Goal: Transaction & Acquisition: Purchase product/service

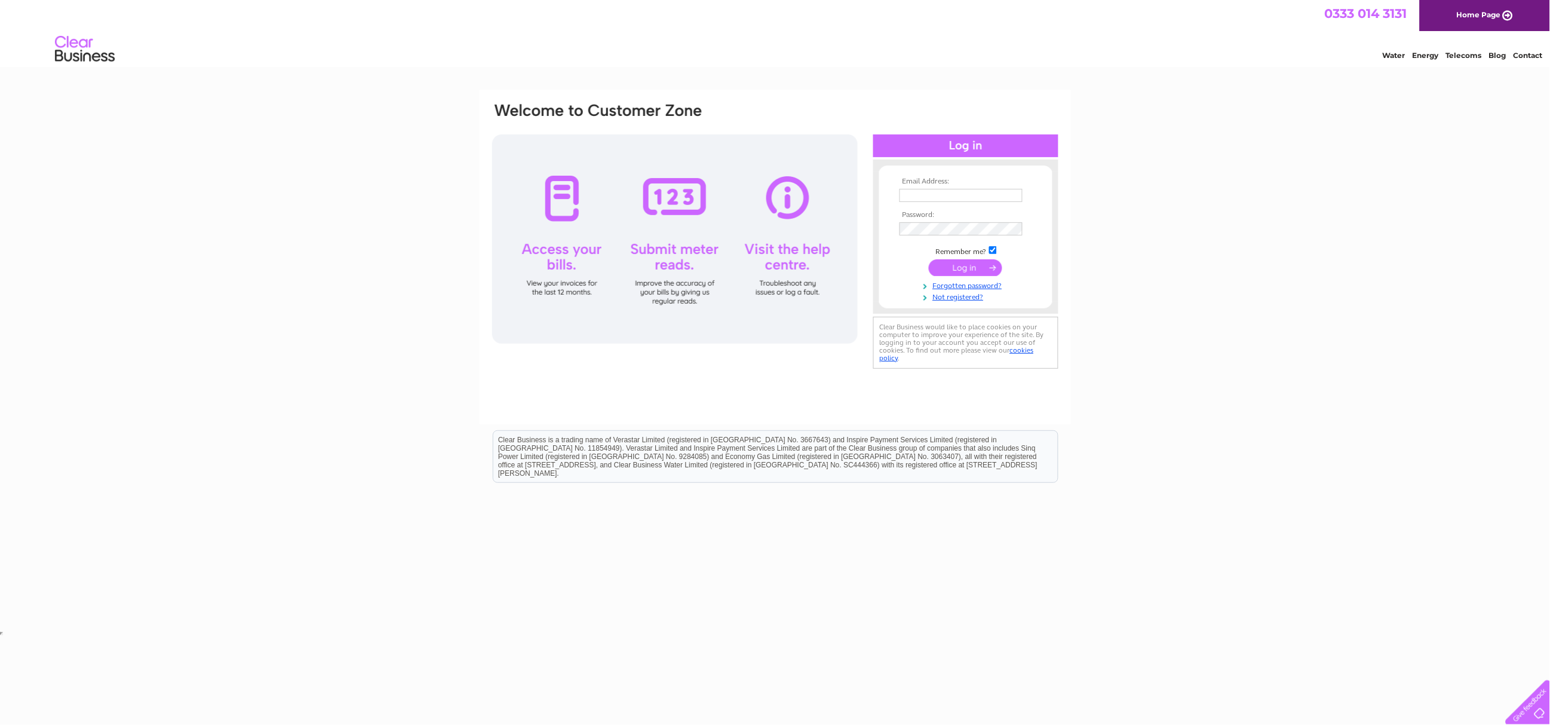
click at [958, 193] on input "text" at bounding box center [961, 195] width 123 height 13
type input "cranfordelectricalservices@gmail.com"
click at [984, 263] on input "submit" at bounding box center [965, 267] width 73 height 17
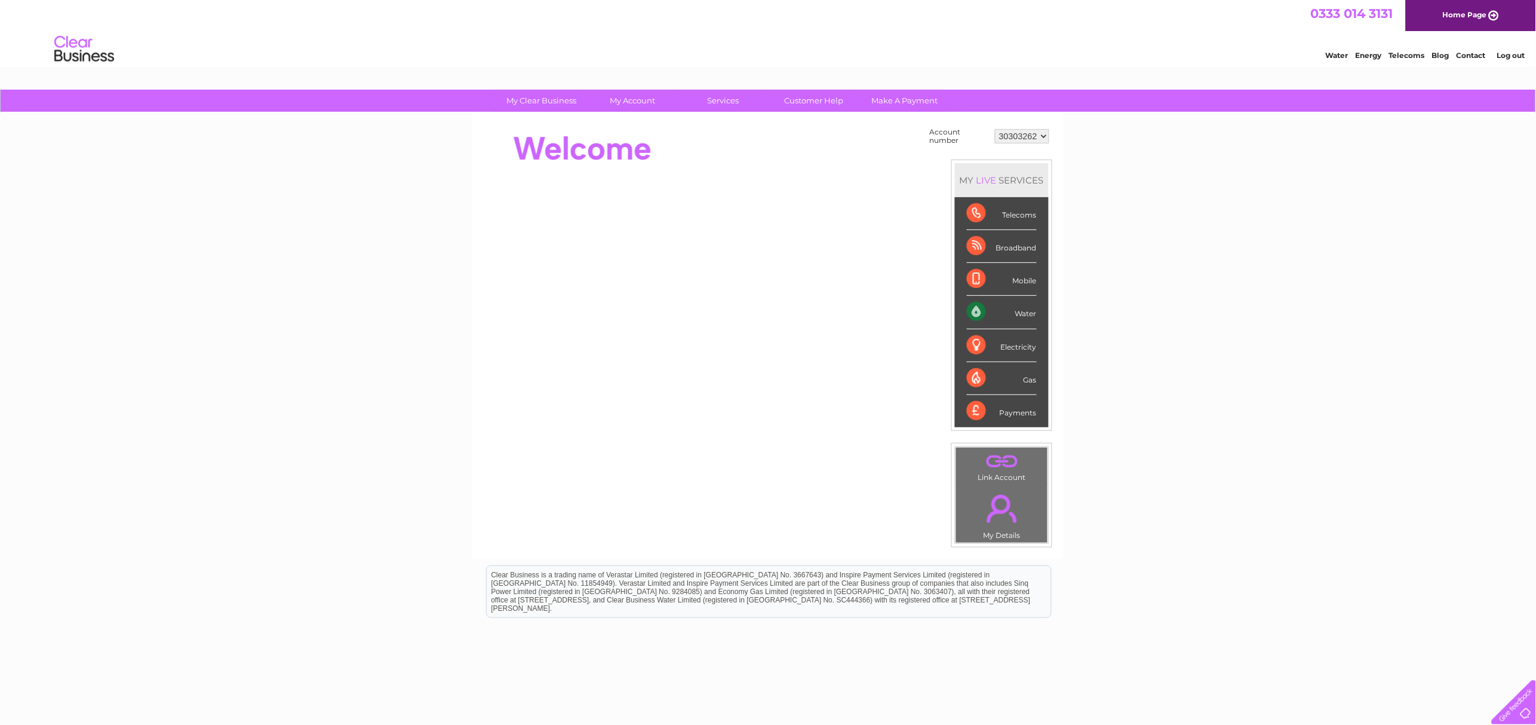
click at [1021, 317] on div "Water" at bounding box center [1002, 312] width 70 height 33
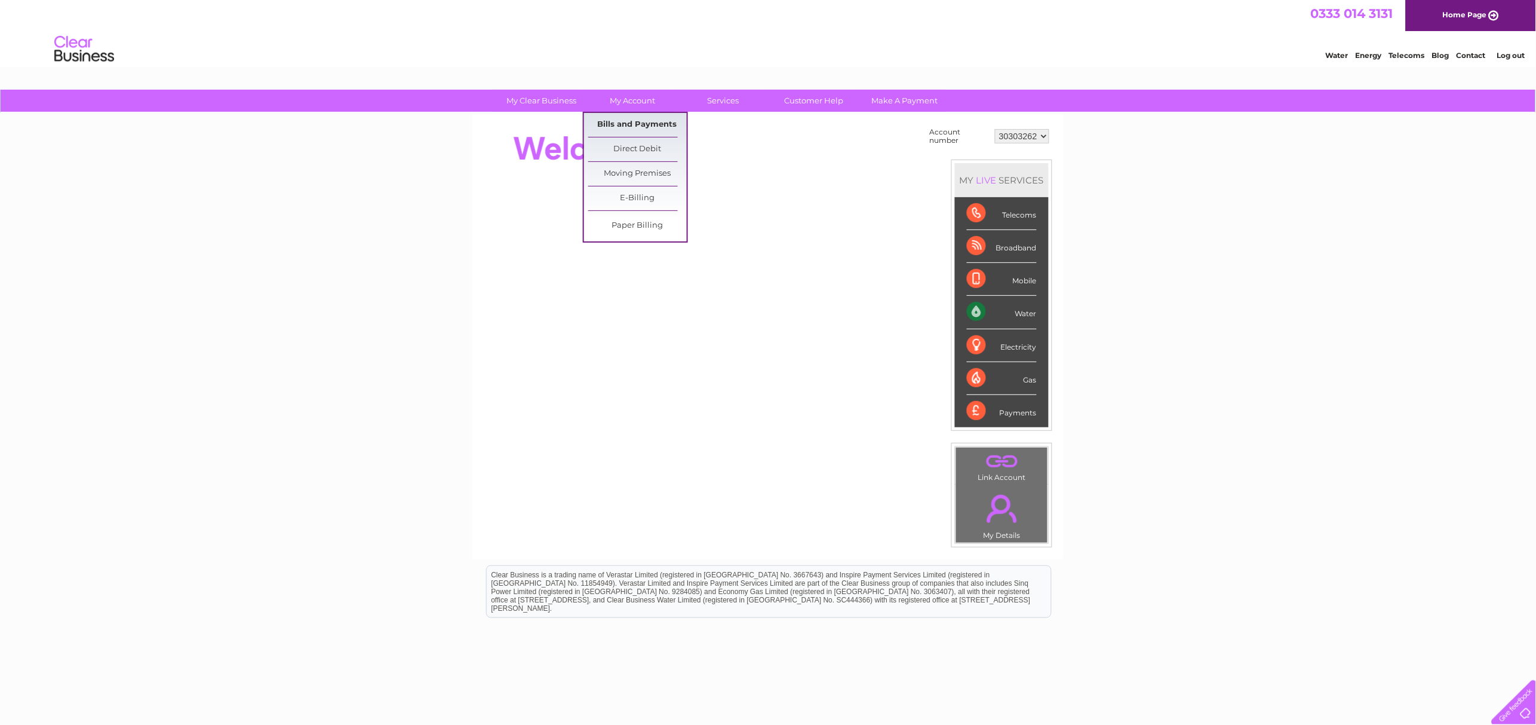
click at [656, 125] on link "Bills and Payments" at bounding box center [637, 125] width 99 height 24
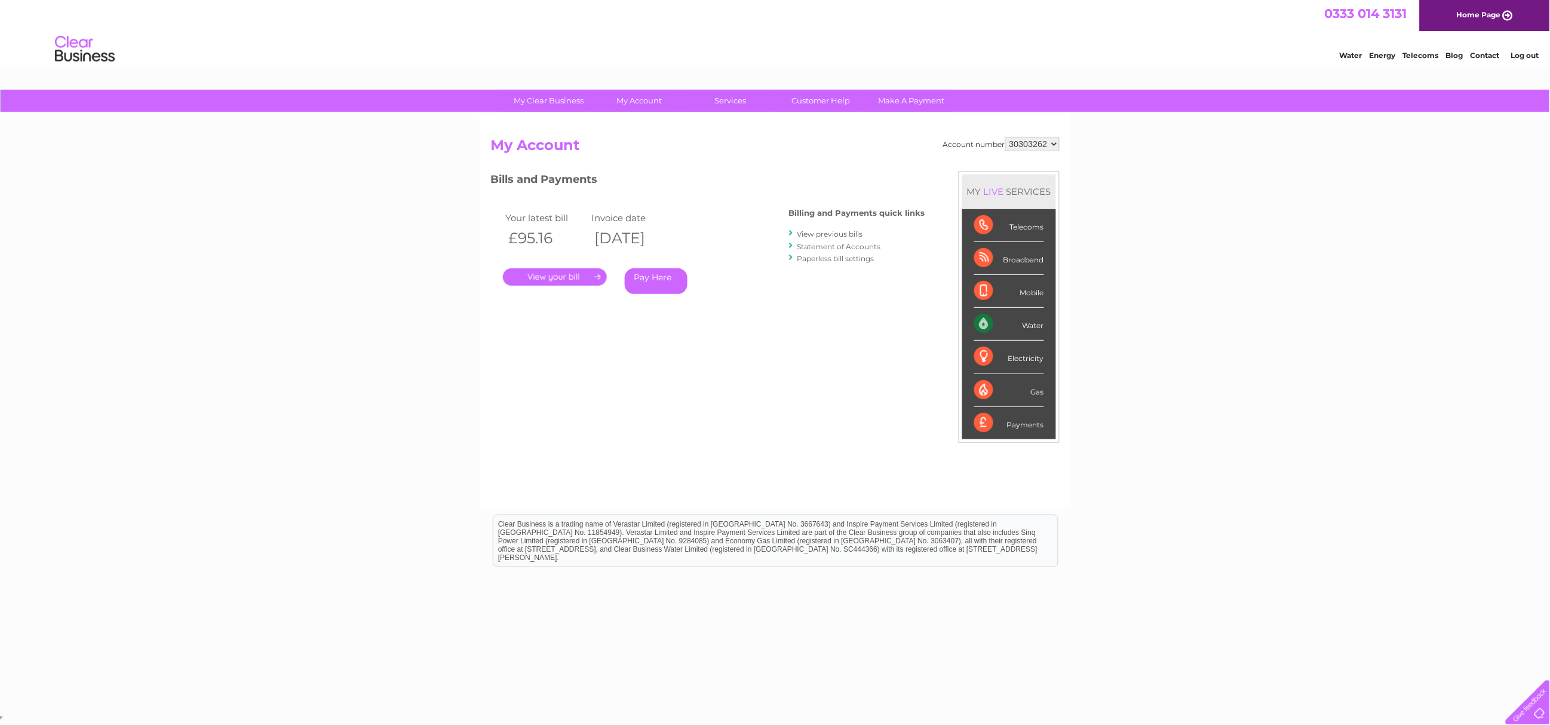
click at [654, 275] on link "Pay Here" at bounding box center [656, 281] width 63 height 26
click at [578, 275] on link "." at bounding box center [555, 276] width 104 height 17
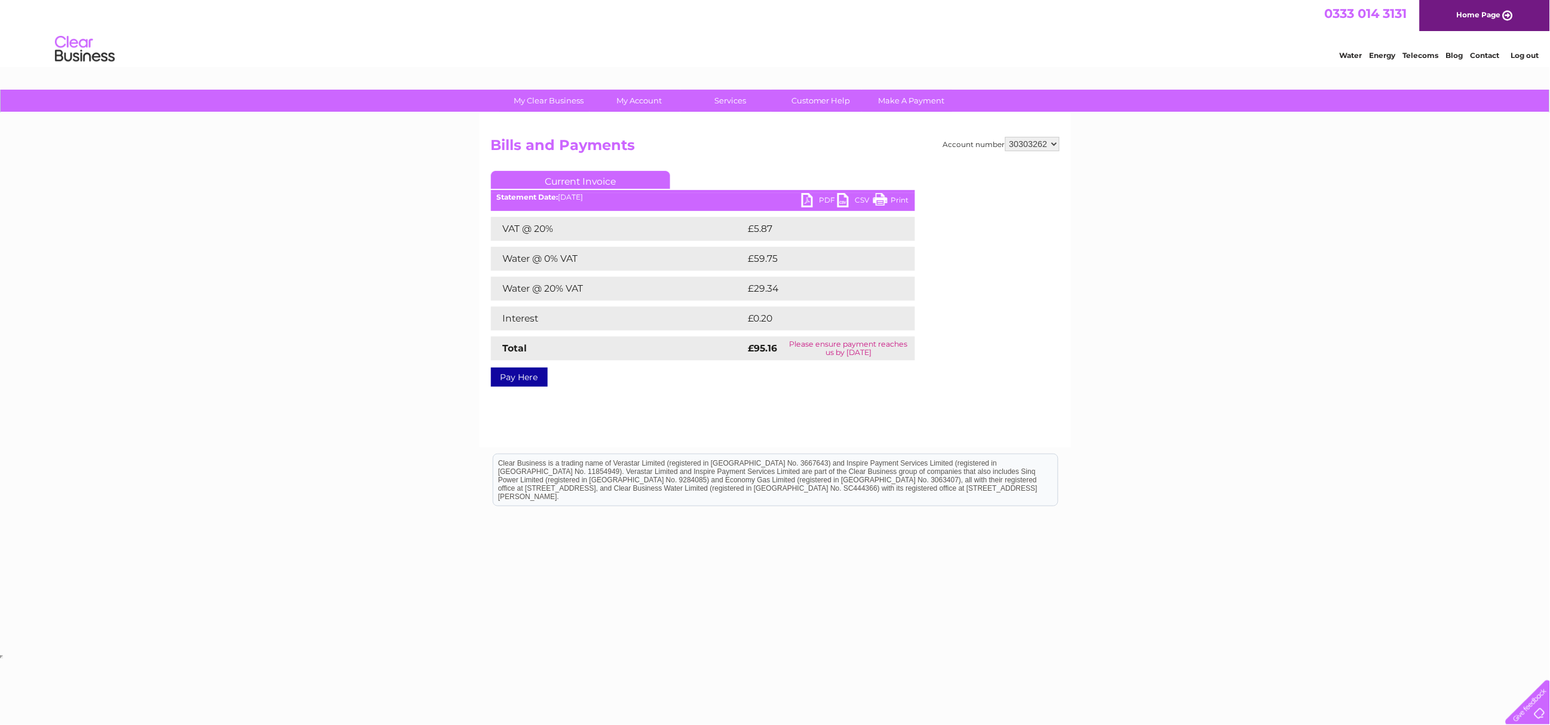
click at [531, 372] on link "Pay Here" at bounding box center [519, 376] width 57 height 19
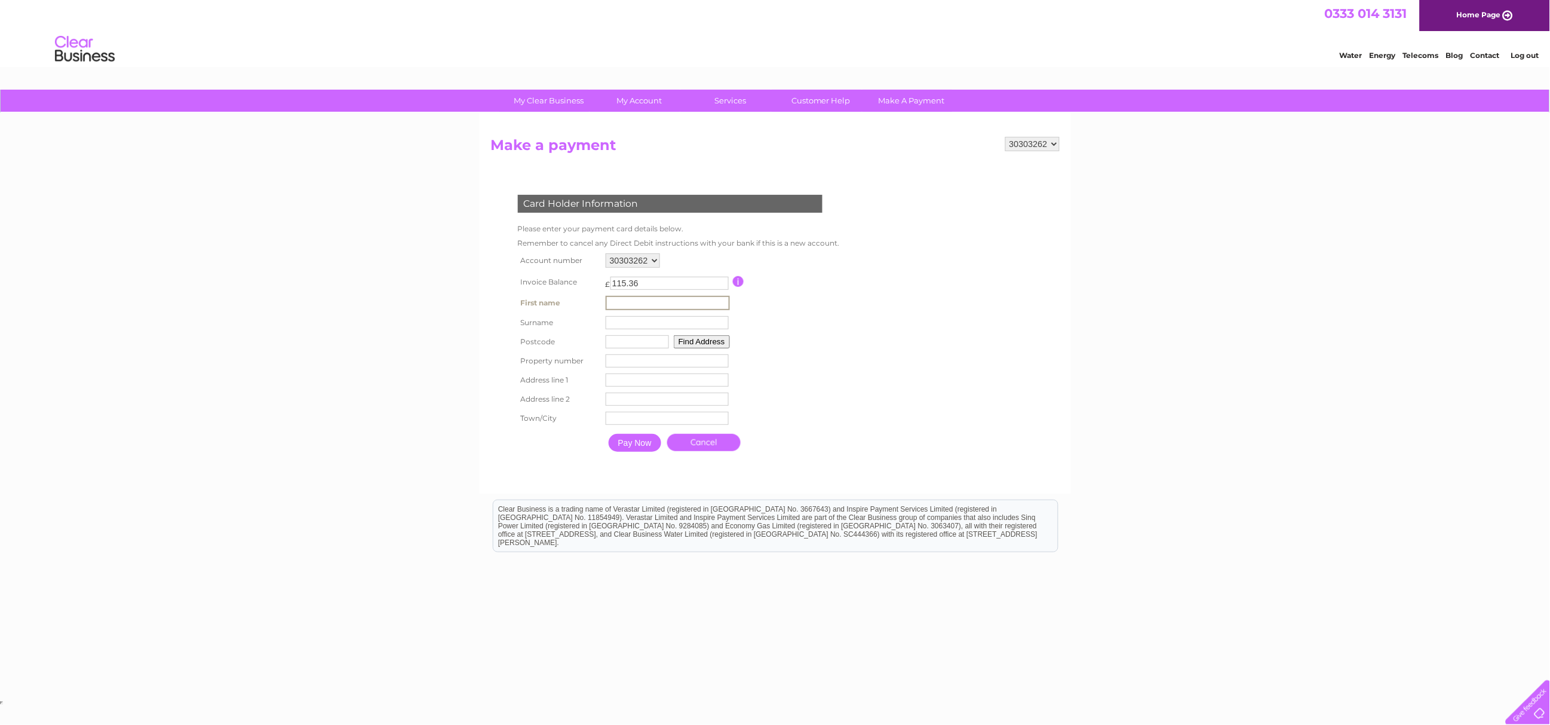
click at [651, 300] on input "text" at bounding box center [668, 303] width 124 height 14
type input "David"
type input "Jones"
type input "PA15 4AX"
type input "20"
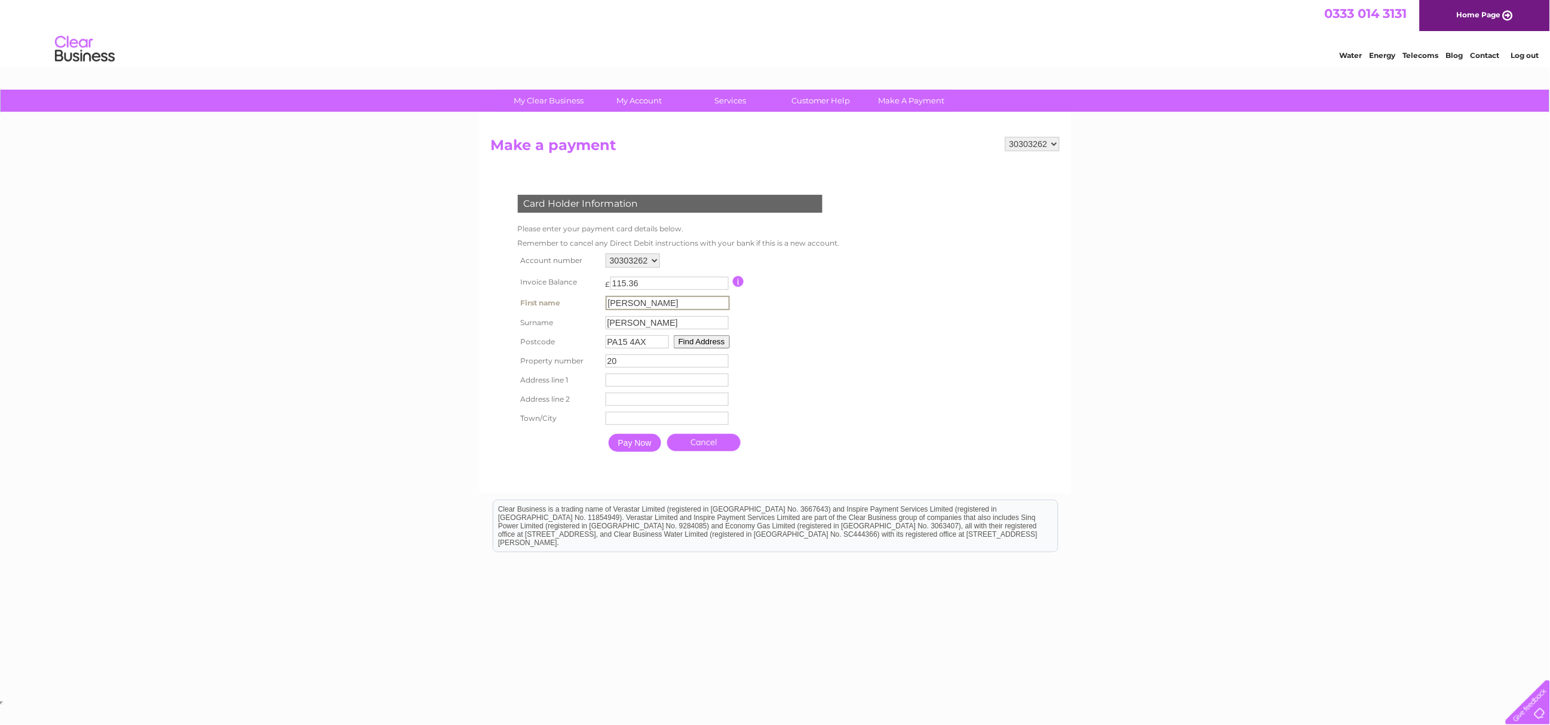
click at [693, 337] on button "Find Address" at bounding box center [702, 341] width 56 height 13
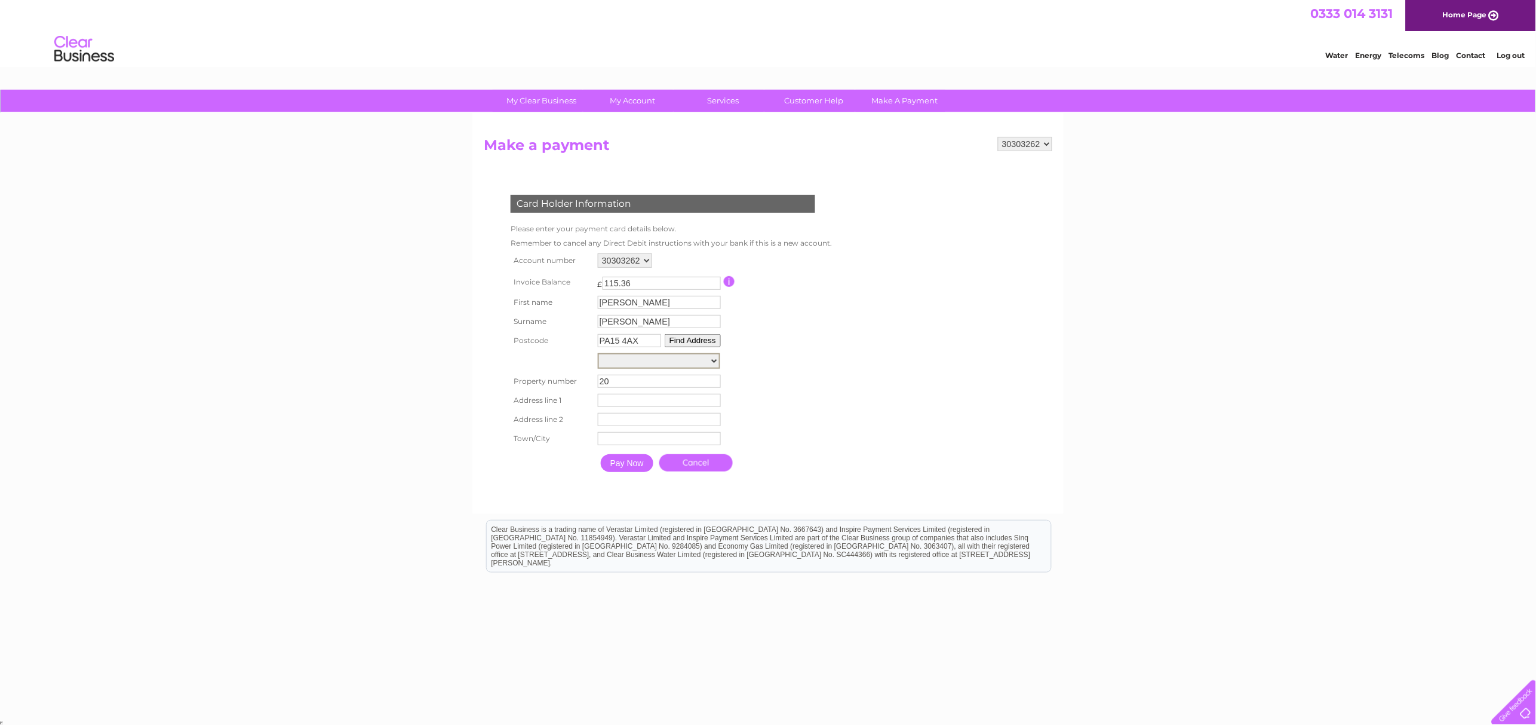
click at [710, 357] on select "Unit 19, Lynedoch Industrial Estate Unit 2, Lynedoch Industrial Estate 16, Lyne…" at bounding box center [659, 361] width 122 height 16
select select ",Lynedoch Industrial Estate,,Greenock"
click at [598, 354] on select "Unit 19, Lynedoch Industrial Estate Unit 2, Lynedoch Industrial Estate 16, Lyne…" at bounding box center [659, 361] width 122 height 16
type input "Lynedoch Industrial Estate"
type input "Greenock"
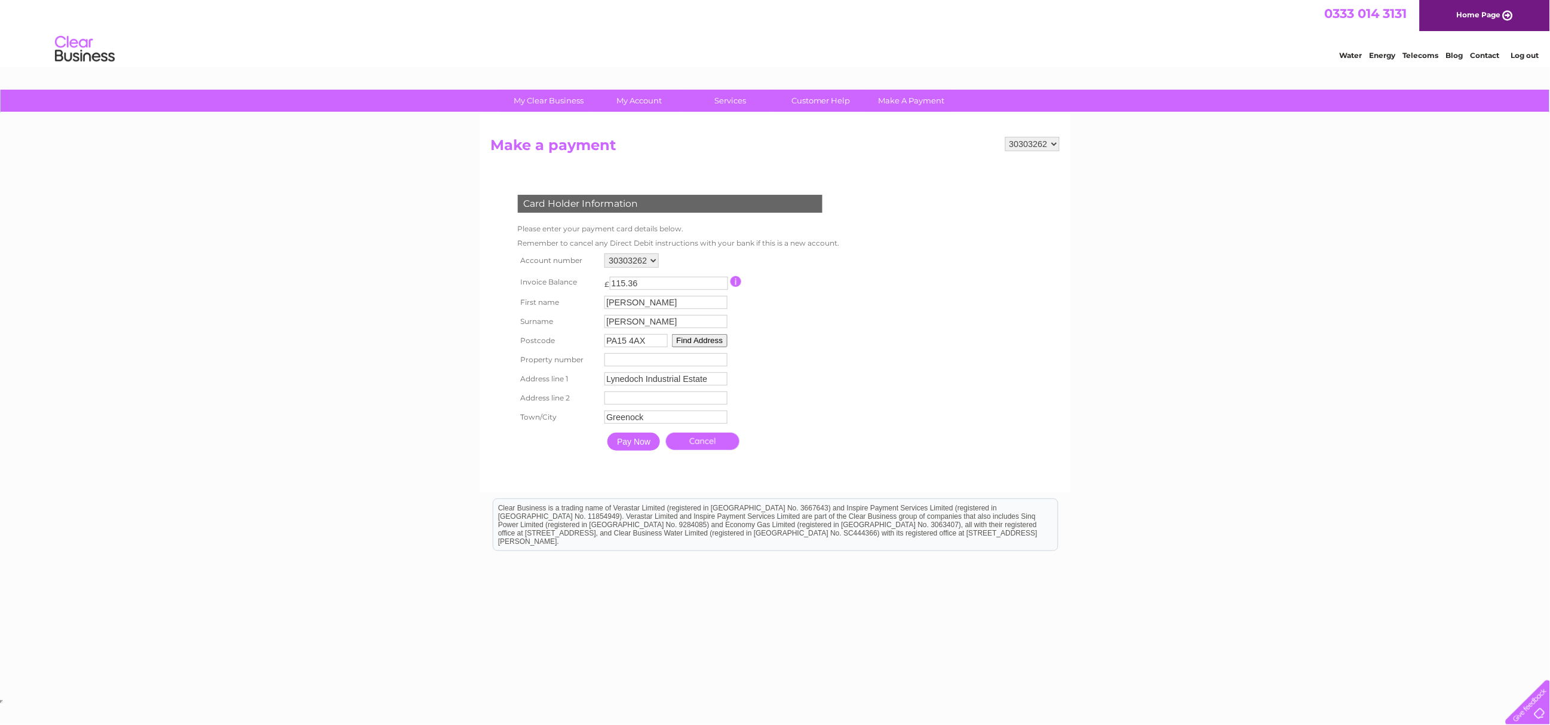
click at [674, 360] on input "number" at bounding box center [665, 359] width 123 height 13
type input "20"
click at [636, 442] on input "Pay Now" at bounding box center [633, 441] width 53 height 18
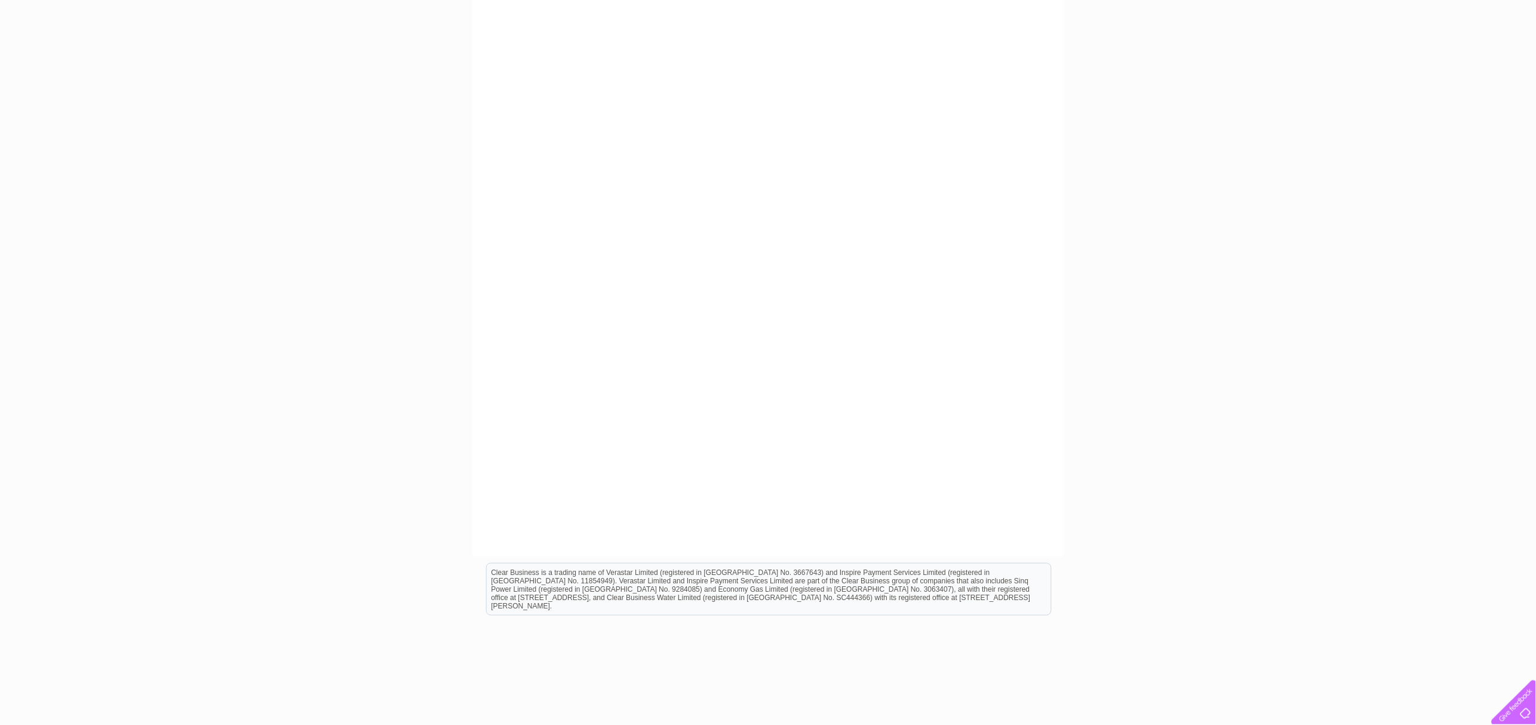
scroll to position [179, 0]
